Goal: Task Accomplishment & Management: Use online tool/utility

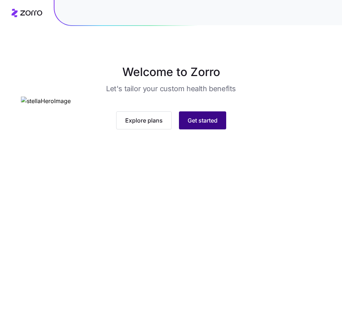
click at [214, 125] on span "Get started" at bounding box center [203, 120] width 30 height 9
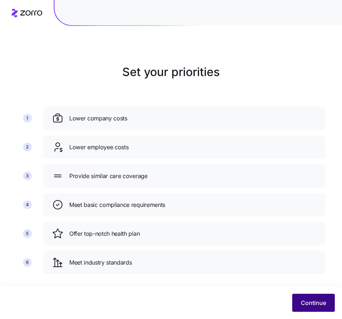
click at [305, 300] on span "Continue" at bounding box center [313, 303] width 25 height 9
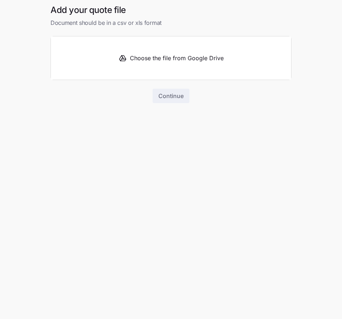
click at [248, 109] on div "Add your quote file Document should be in a csv or xls format Choose the file f…" at bounding box center [171, 58] width 253 height 108
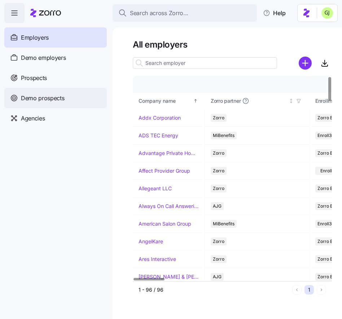
click at [62, 97] on span "Demo prospects" at bounding box center [43, 98] width 44 height 9
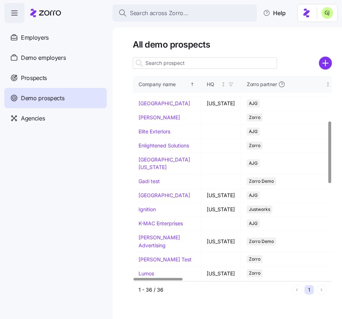
scroll to position [164, 0]
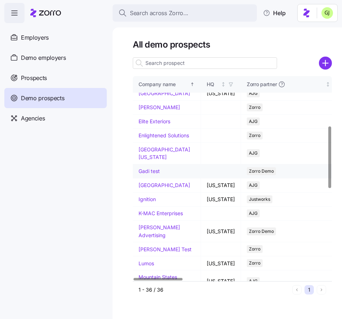
click at [153, 179] on td "Gadi test" at bounding box center [167, 172] width 68 height 14
click at [153, 174] on link "Gadi test" at bounding box center [149, 171] width 21 height 6
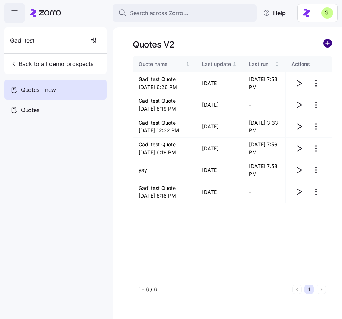
click at [329, 42] on circle "add icon" at bounding box center [328, 43] width 8 height 8
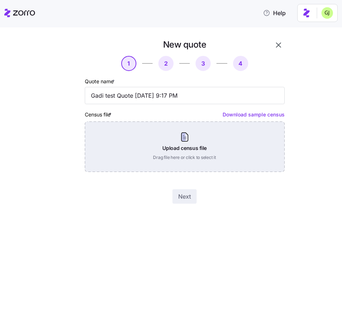
click at [236, 147] on div "Upload census file Drag file here or click to select it" at bounding box center [185, 147] width 200 height 51
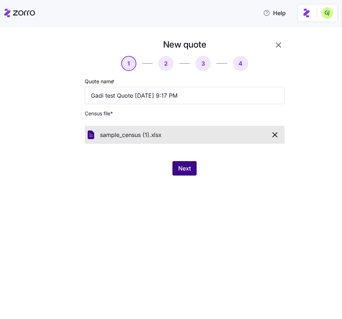
click at [184, 169] on span "Next" at bounding box center [184, 168] width 13 height 9
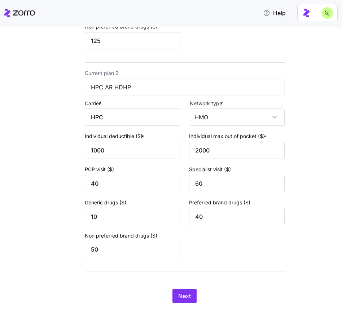
scroll to position [244, 0]
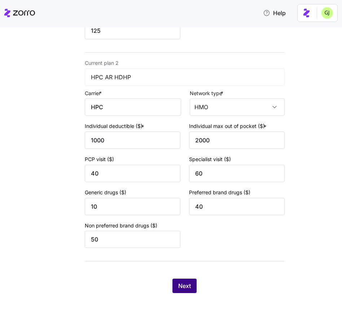
click at [189, 285] on span "Next" at bounding box center [184, 286] width 13 height 9
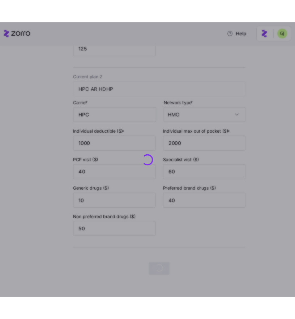
scroll to position [0, 0]
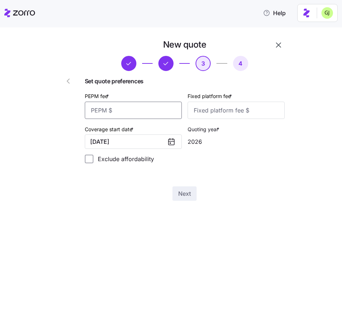
click at [151, 114] on input "PEPM fee *" at bounding box center [133, 110] width 97 height 17
type input "55"
click at [234, 113] on input "Fixed platform fee *" at bounding box center [236, 110] width 97 height 17
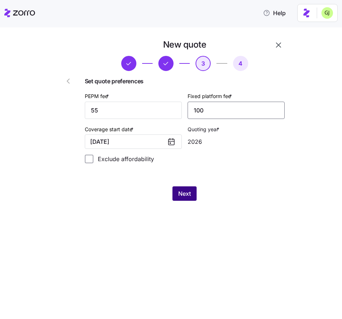
type input "100"
click at [186, 193] on span "Next" at bounding box center [184, 193] width 13 height 9
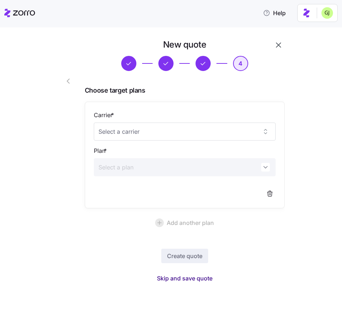
click at [195, 279] on span "Skip and save quote" at bounding box center [185, 278] width 56 height 9
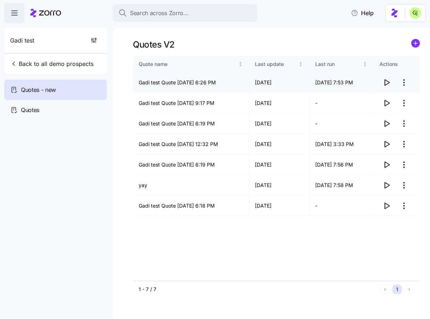
click at [342, 83] on icon "button" at bounding box center [387, 83] width 5 height 6
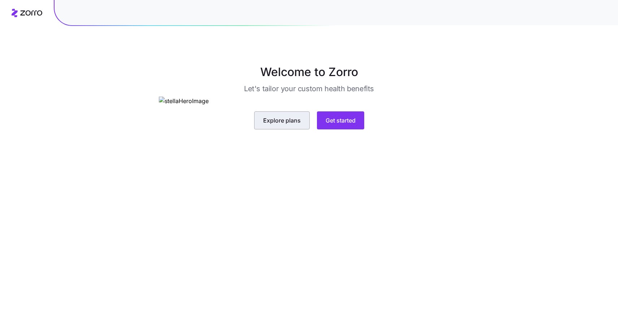
click at [278, 125] on span "Explore plans" at bounding box center [282, 120] width 38 height 9
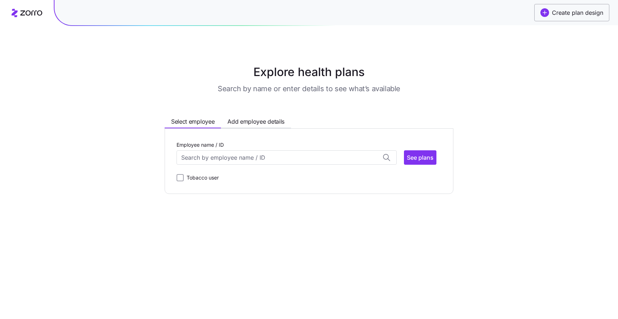
click at [557, 16] on span "Create plan design" at bounding box center [577, 12] width 51 height 9
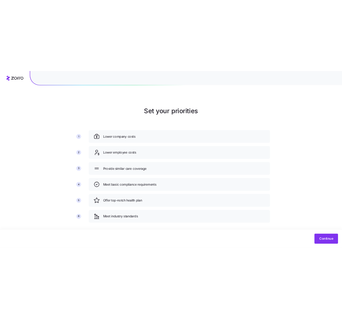
scroll to position [7, 0]
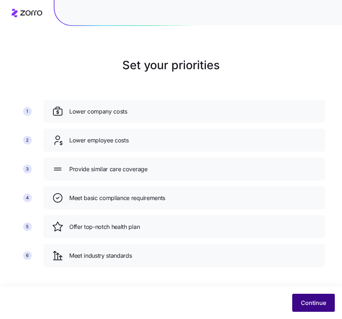
click at [314, 302] on span "Continue" at bounding box center [313, 303] width 25 height 9
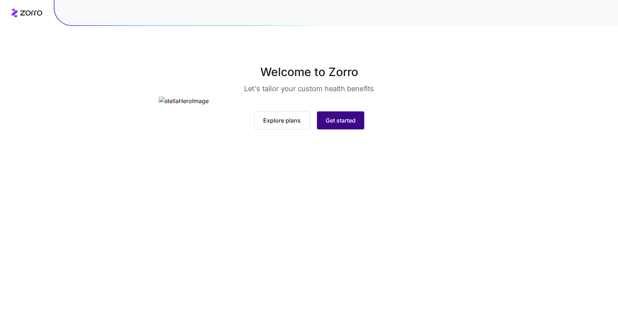
click at [335, 125] on span "Get started" at bounding box center [341, 120] width 30 height 9
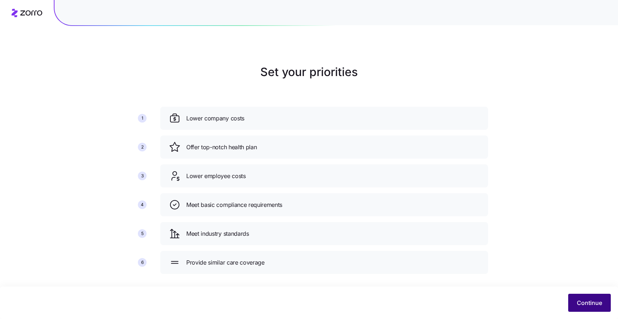
click at [583, 304] on span "Continue" at bounding box center [589, 303] width 25 height 9
